Goal: Navigation & Orientation: Find specific page/section

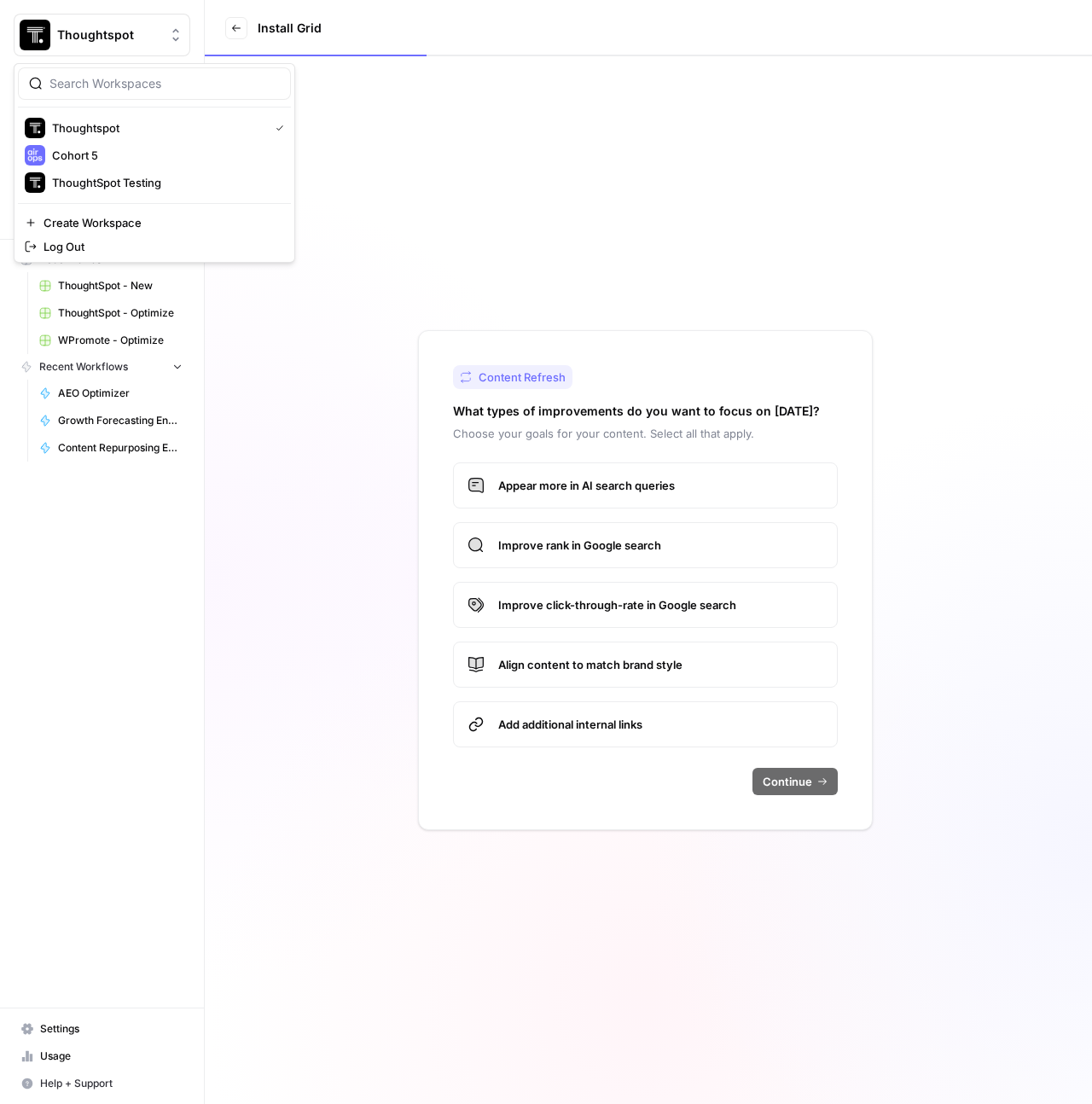
click at [145, 46] on button "Thoughtspot" at bounding box center [101, 34] width 177 height 43
click at [103, 156] on span "Cohort 5" at bounding box center [164, 155] width 225 height 17
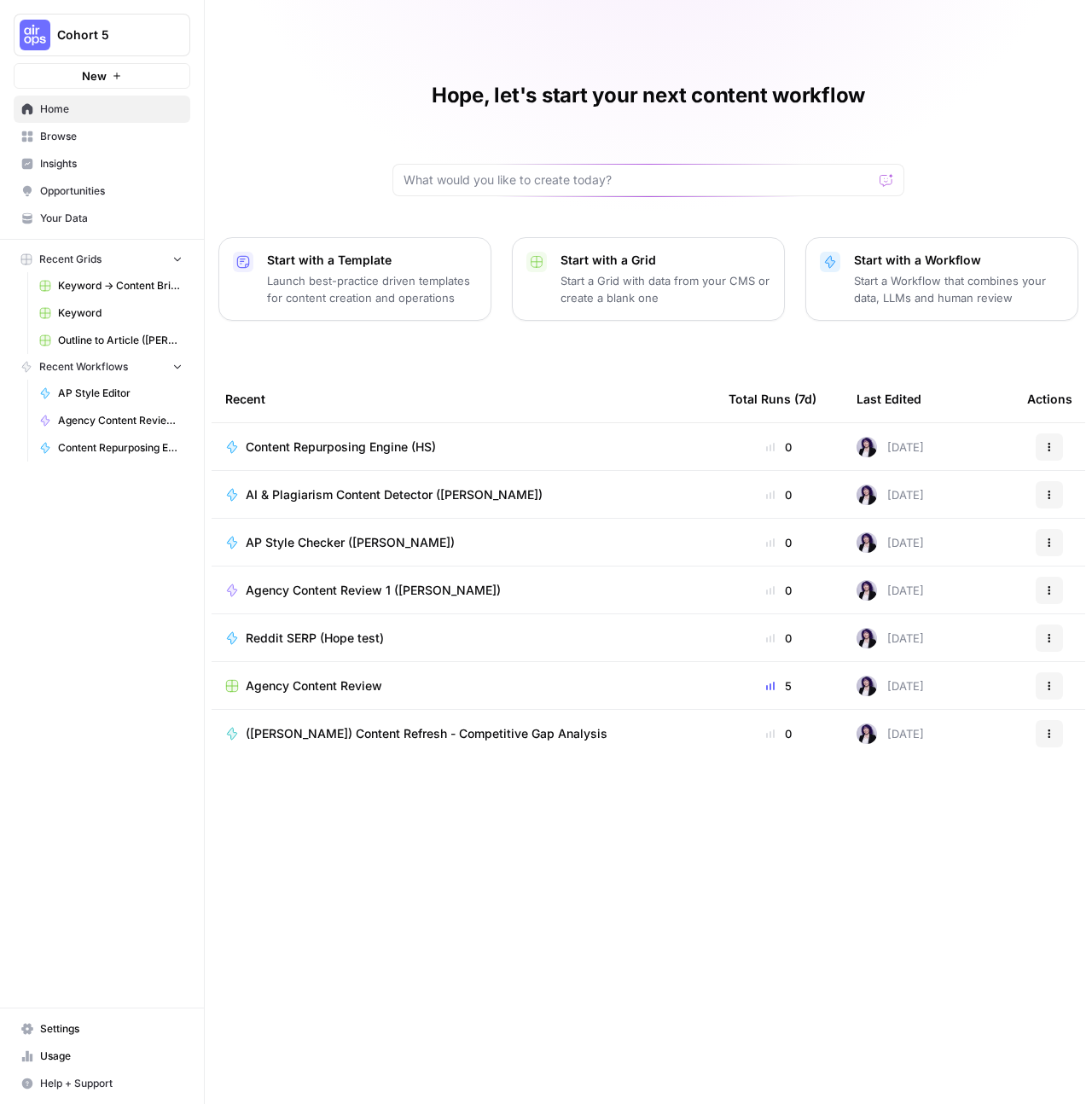
click at [118, 25] on button "Cohort 5" at bounding box center [101, 34] width 177 height 43
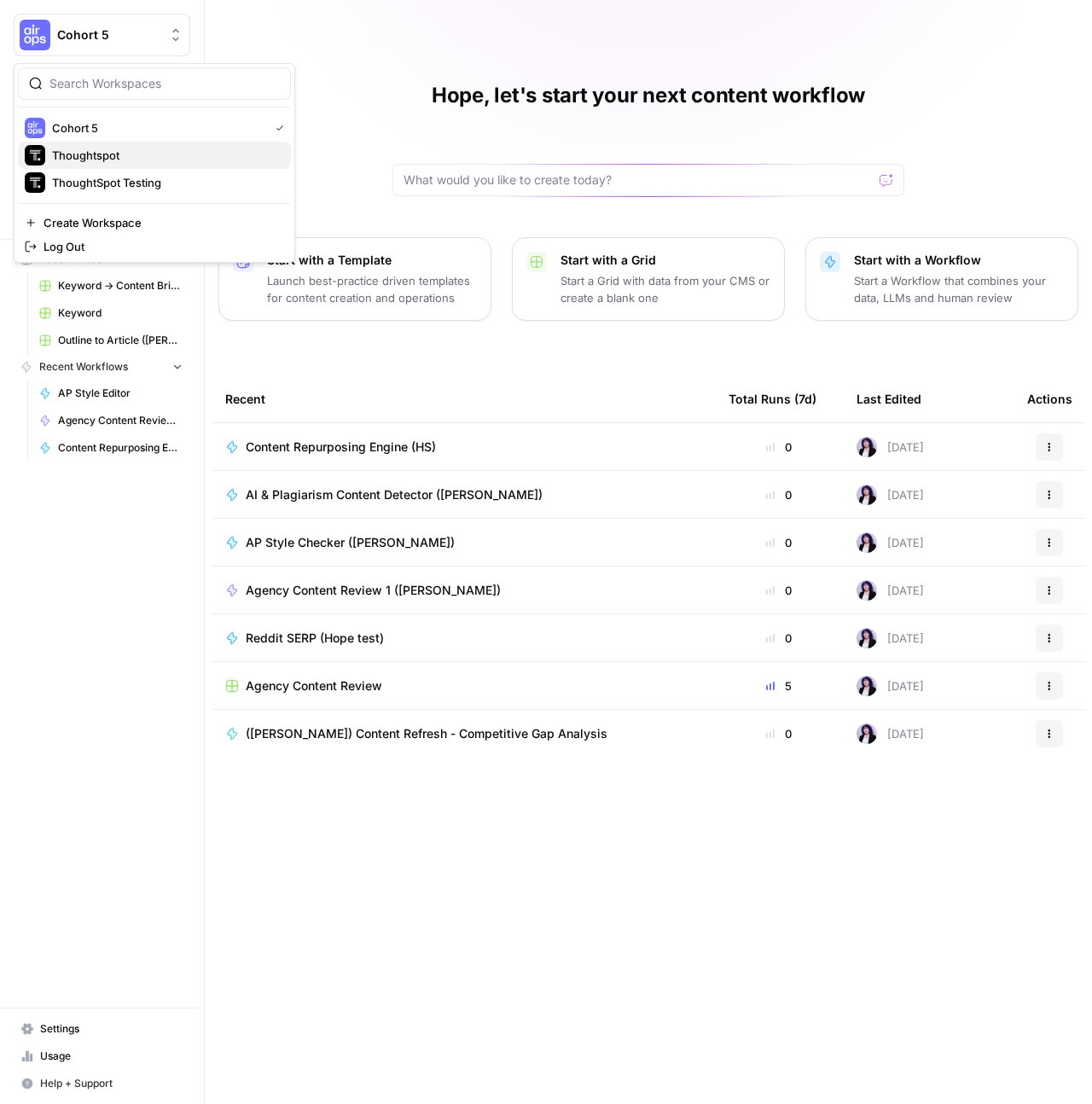
click at [106, 161] on span "Thoughtspot" at bounding box center [164, 155] width 225 height 17
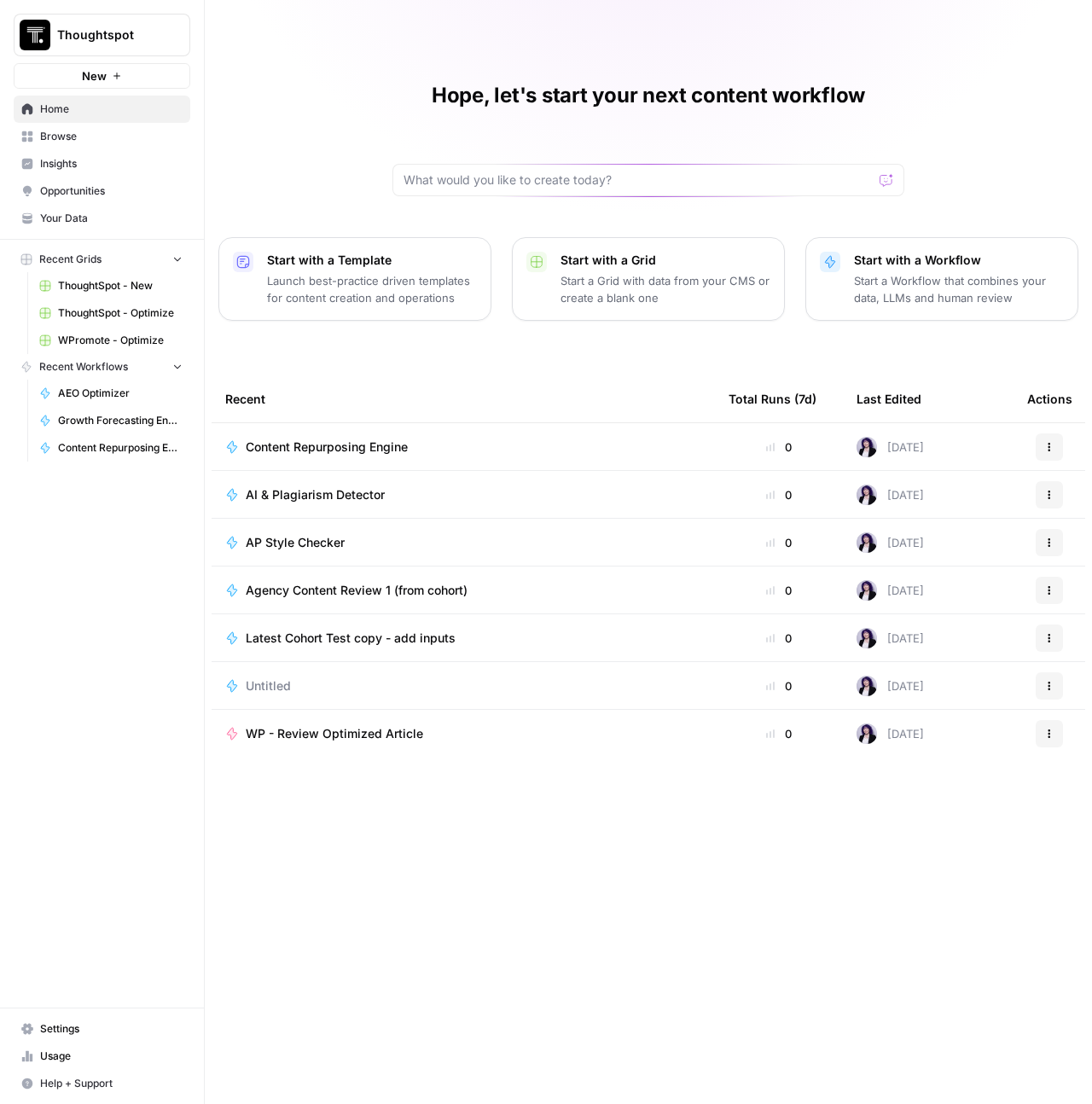
click at [132, 341] on span "WPromote - Optimize" at bounding box center [121, 341] width 124 height 15
